Goal: Transaction & Acquisition: Purchase product/service

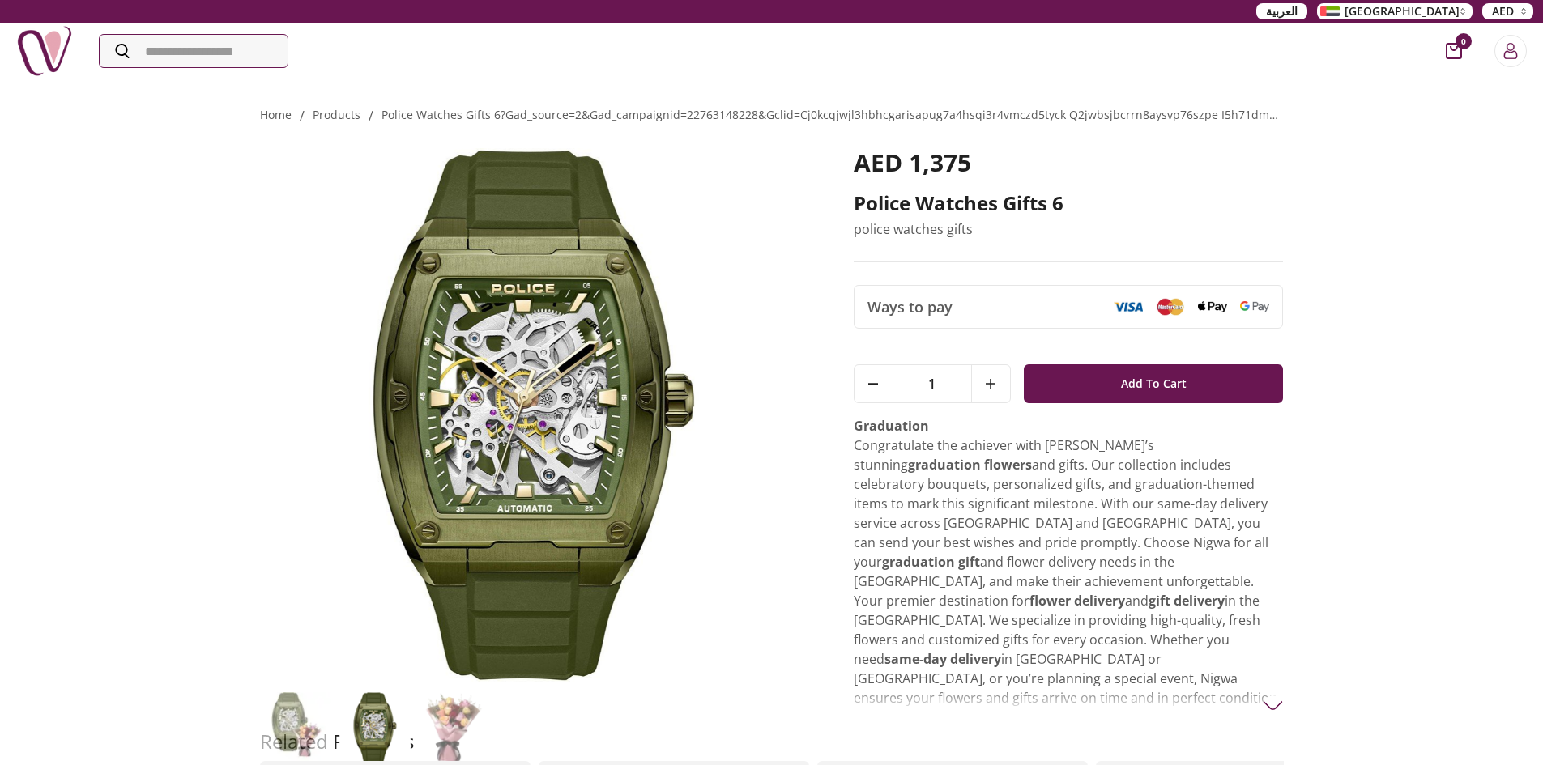
click at [1131, 306] on img at bounding box center [1127, 306] width 29 height 11
click at [1142, 377] on span "Add To Cart" at bounding box center [1154, 383] width 66 height 29
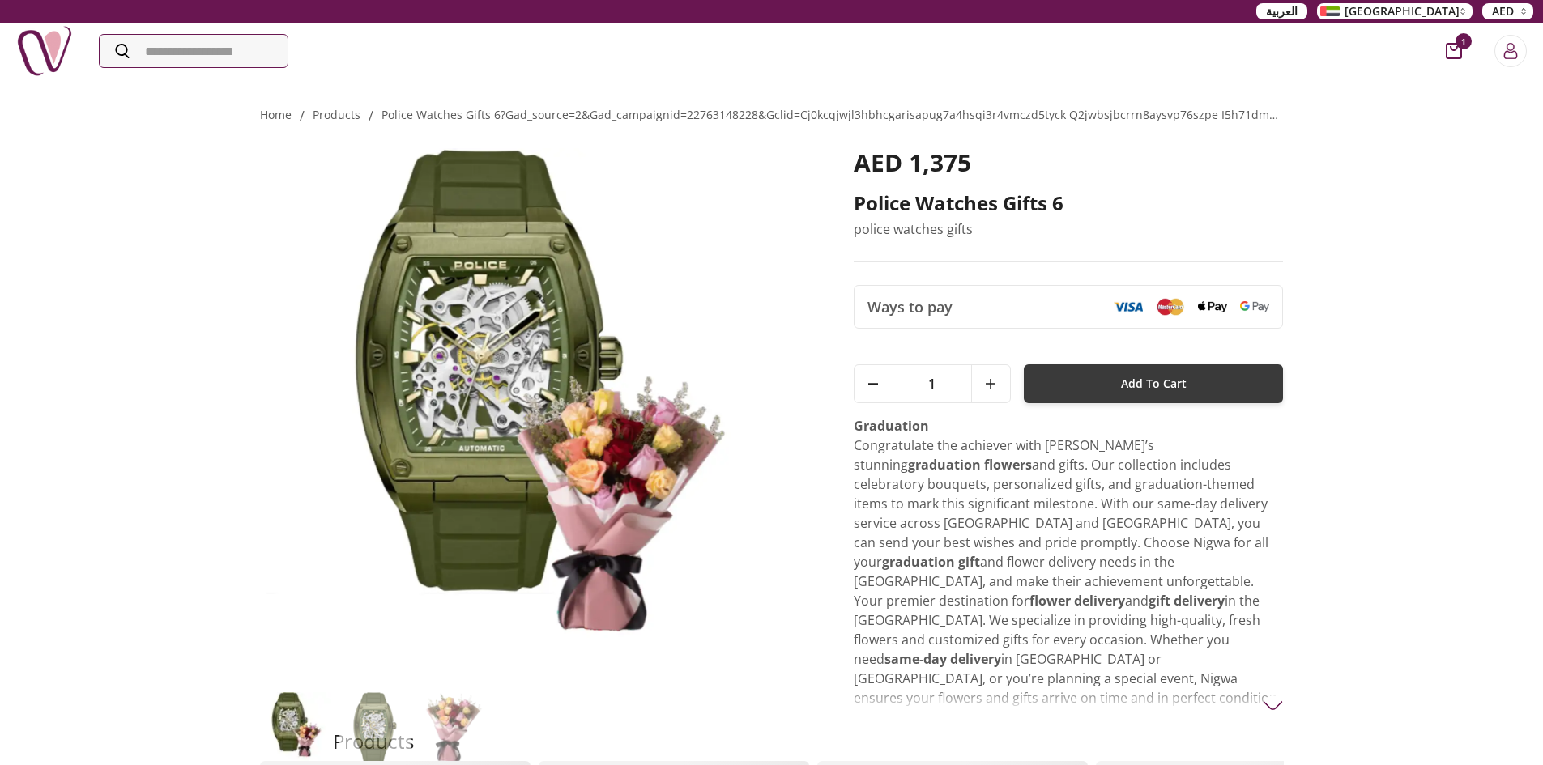
click at [1125, 375] on span "Add To Cart" at bounding box center [1154, 383] width 66 height 29
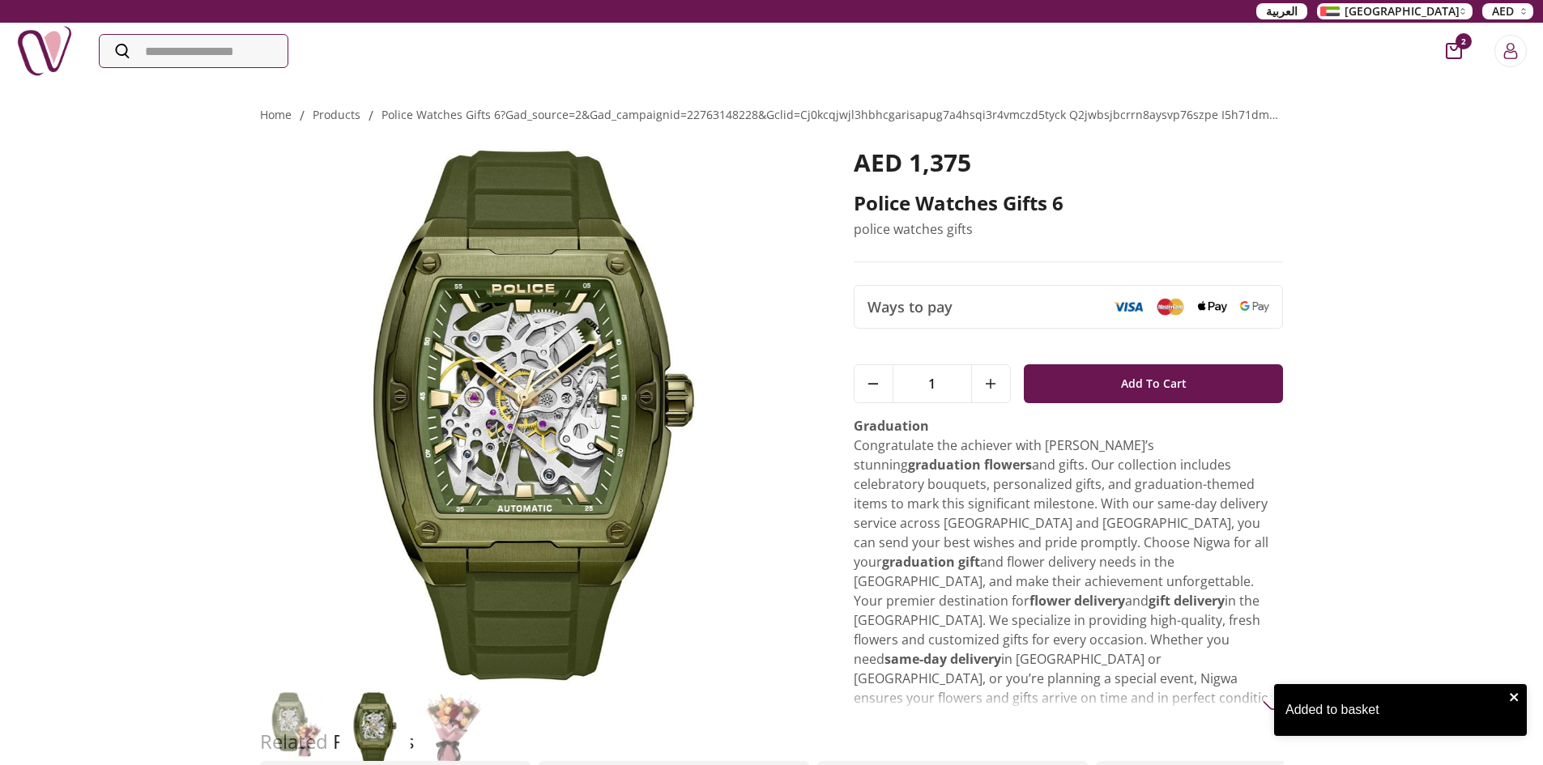
click at [1516, 697] on icon "close" at bounding box center [1514, 697] width 11 height 13
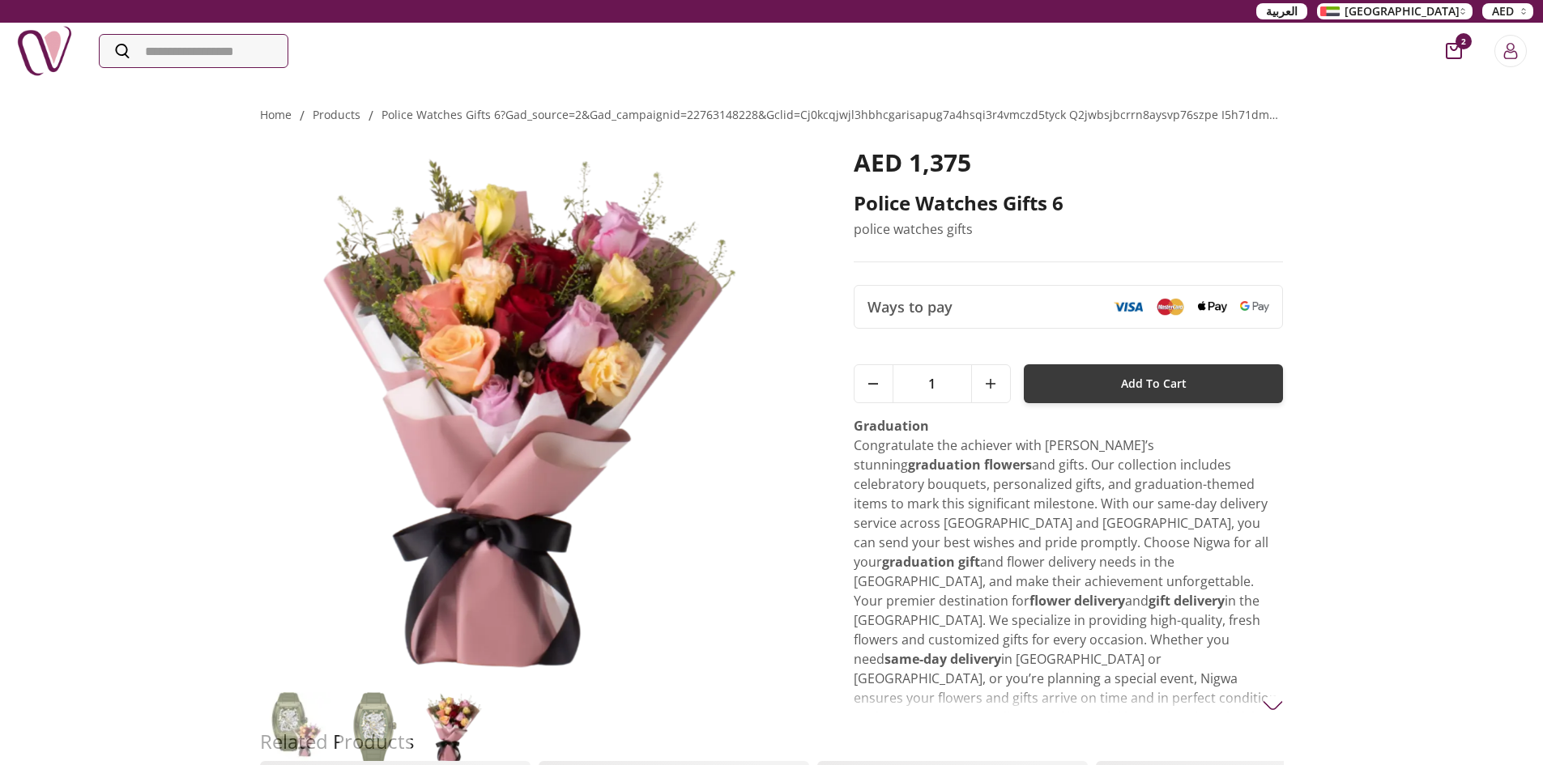
click at [1142, 377] on span "Add To Cart" at bounding box center [1154, 383] width 66 height 29
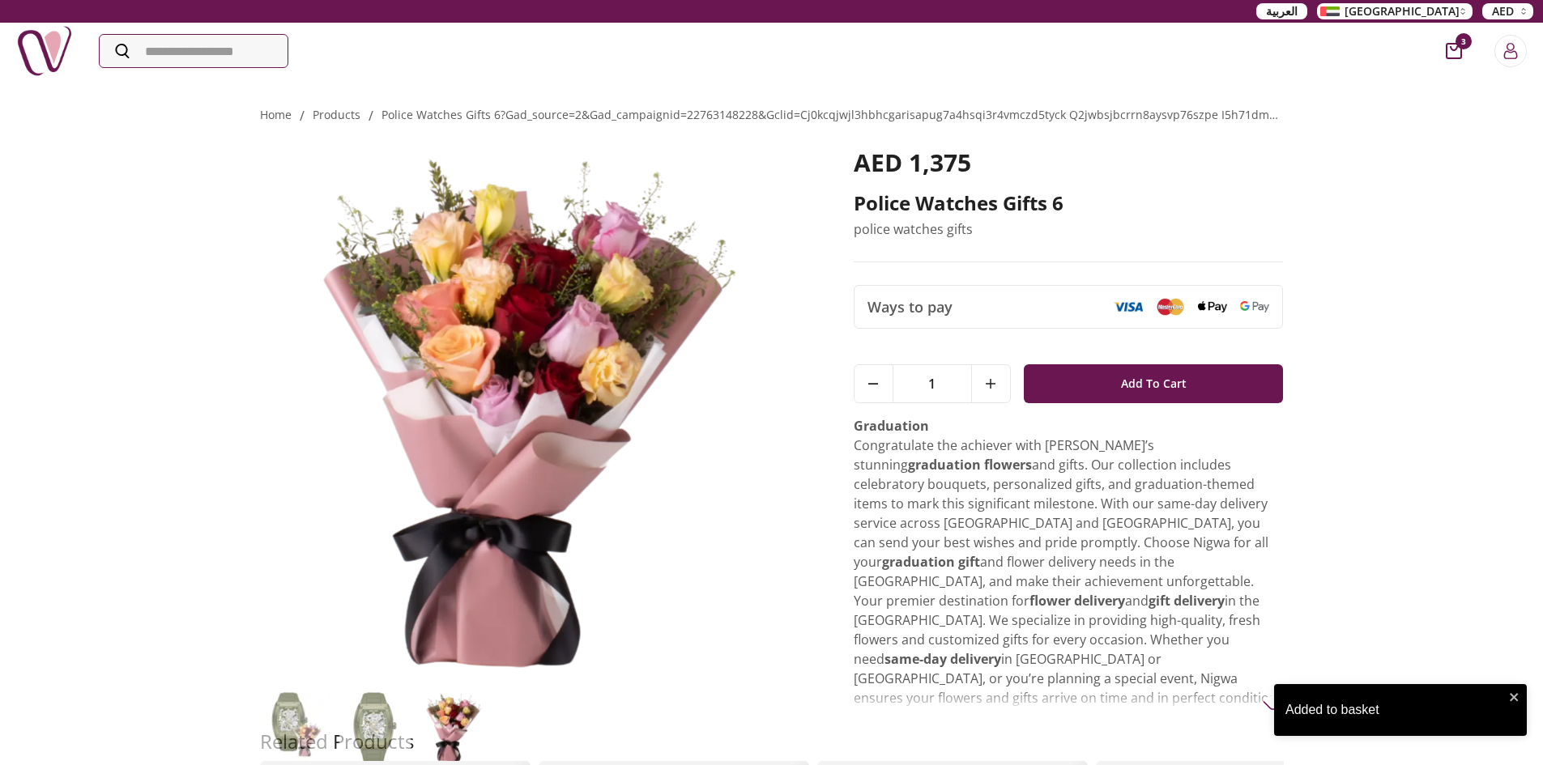
click at [1380, 709] on div "Added to basket" at bounding box center [1394, 709] width 219 height 19
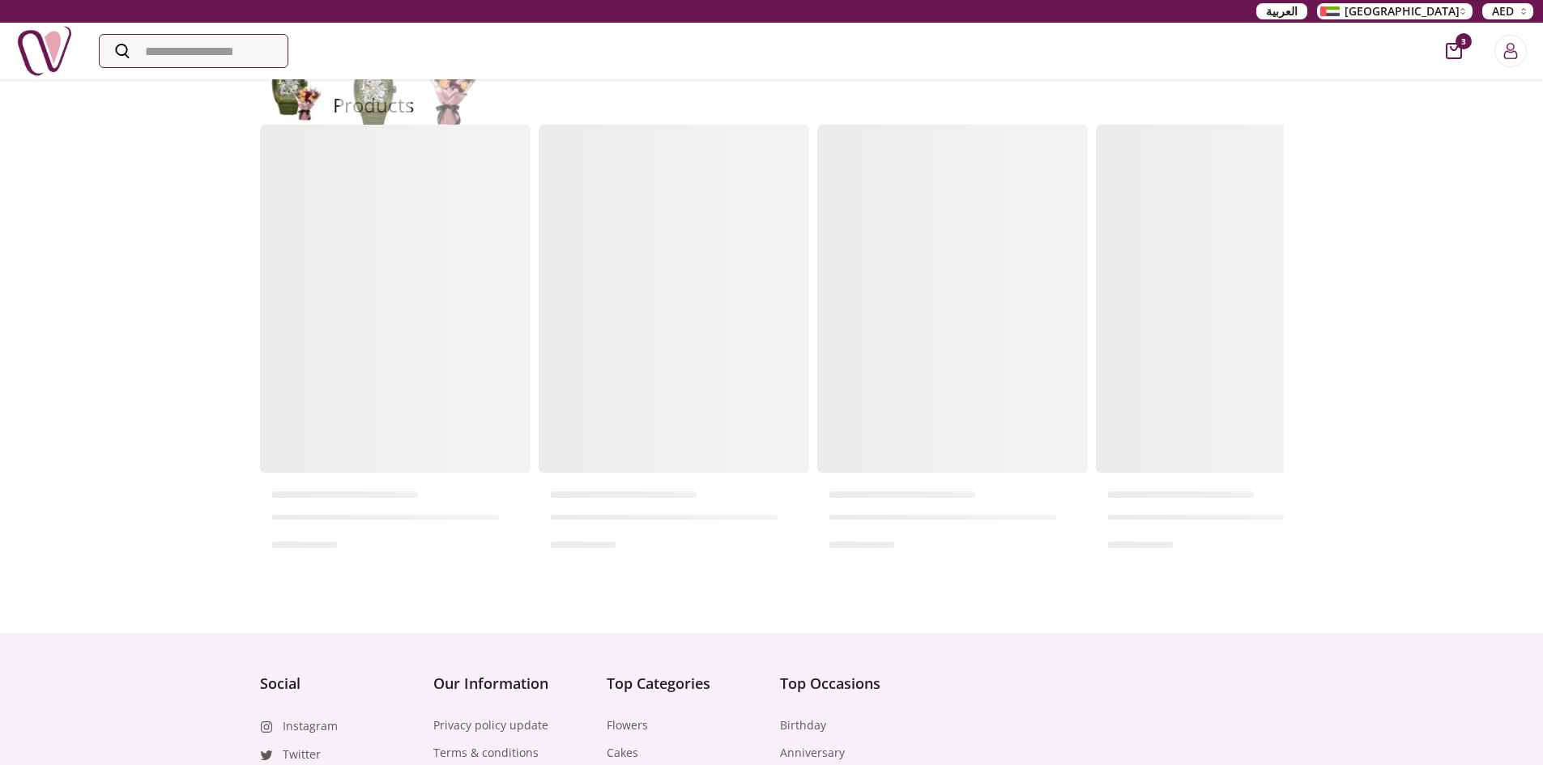
scroll to position [904, 0]
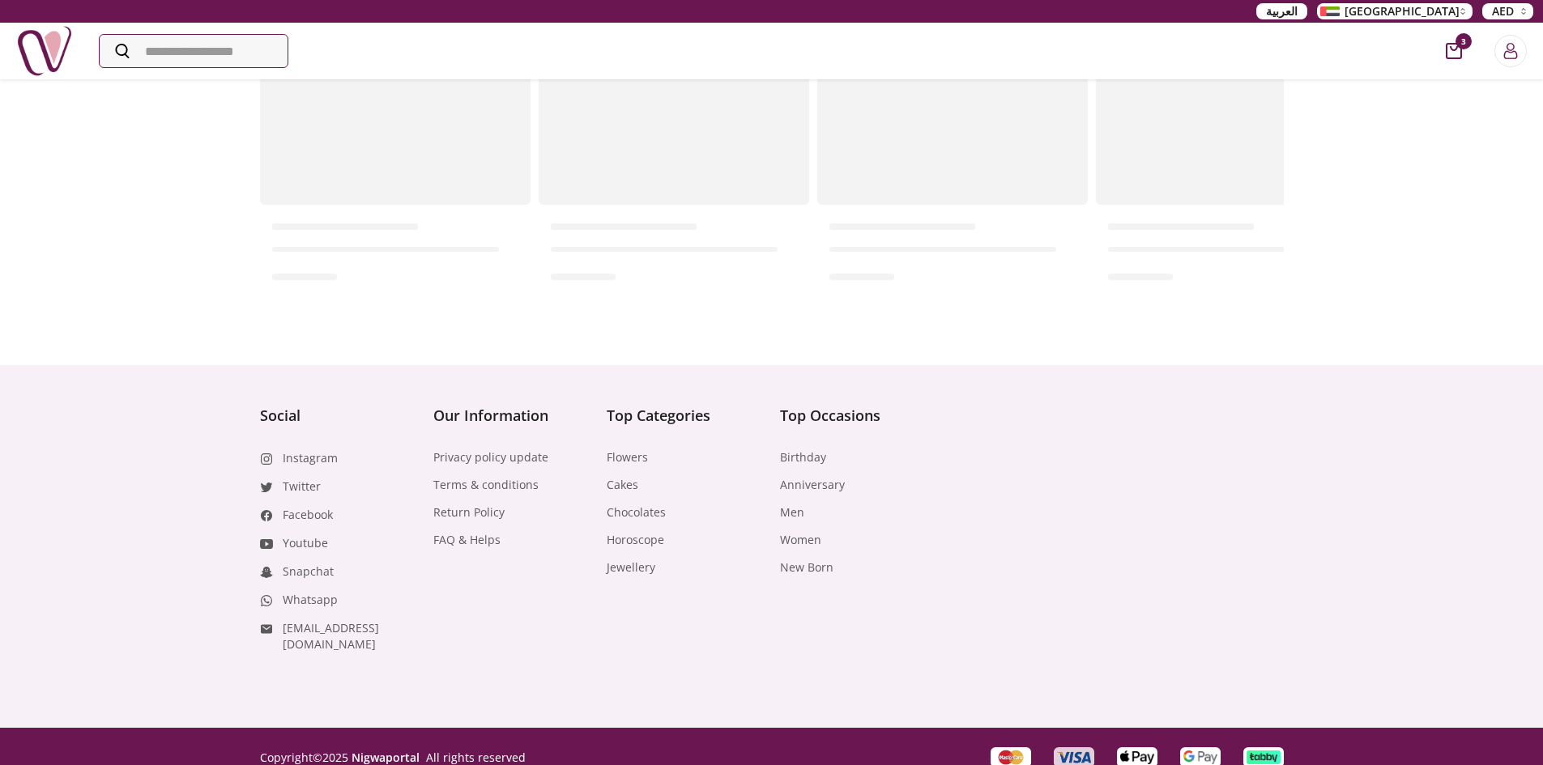
click at [1080, 751] on img "Visa" at bounding box center [1074, 758] width 34 height 14
